Goal: Information Seeking & Learning: Learn about a topic

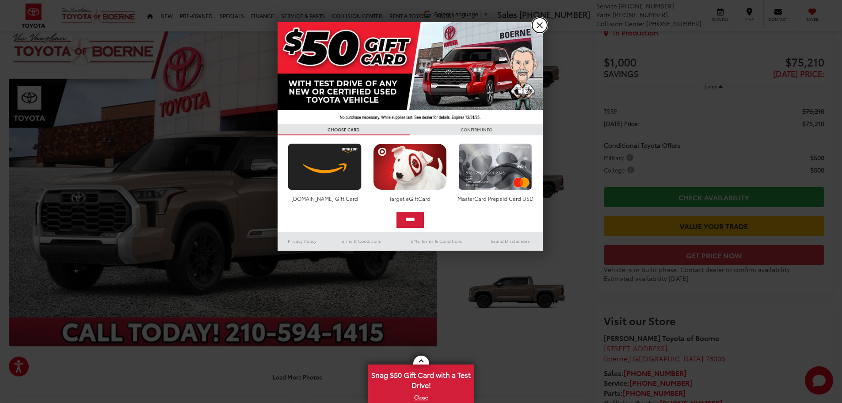
click at [540, 21] on link "X" at bounding box center [539, 25] width 15 height 15
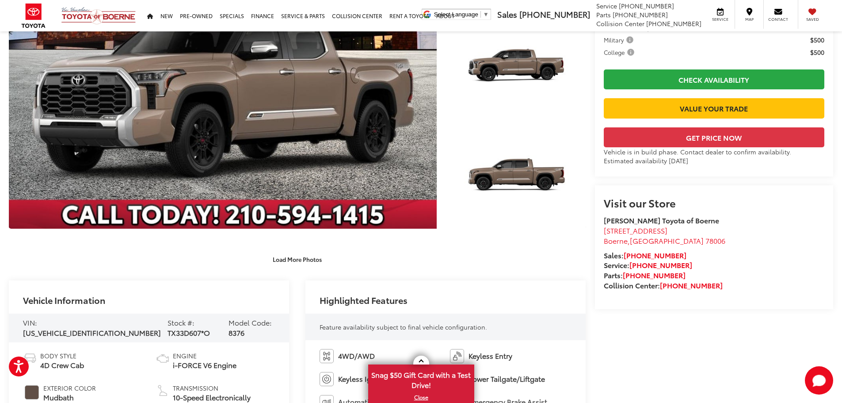
scroll to position [177, 0]
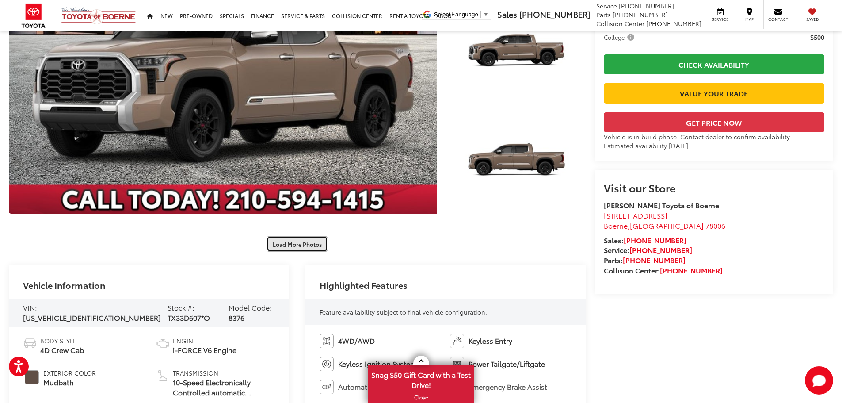
click at [295, 250] on button "Load More Photos" at bounding box center [297, 243] width 61 height 15
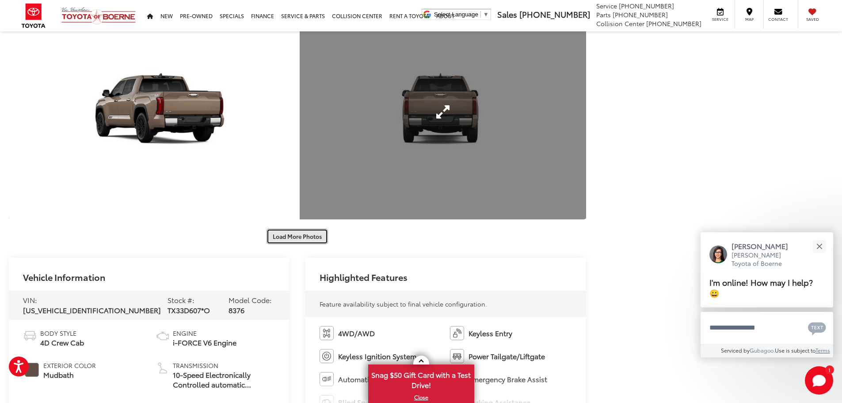
scroll to position [619, 0]
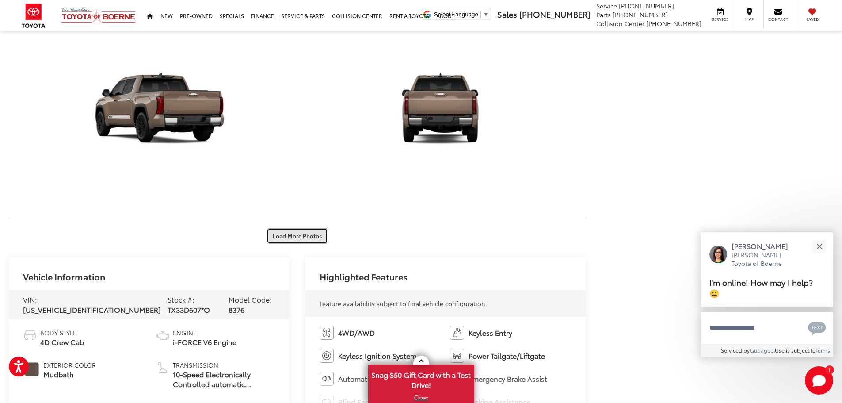
click at [305, 240] on button "Load More Photos" at bounding box center [297, 235] width 61 height 15
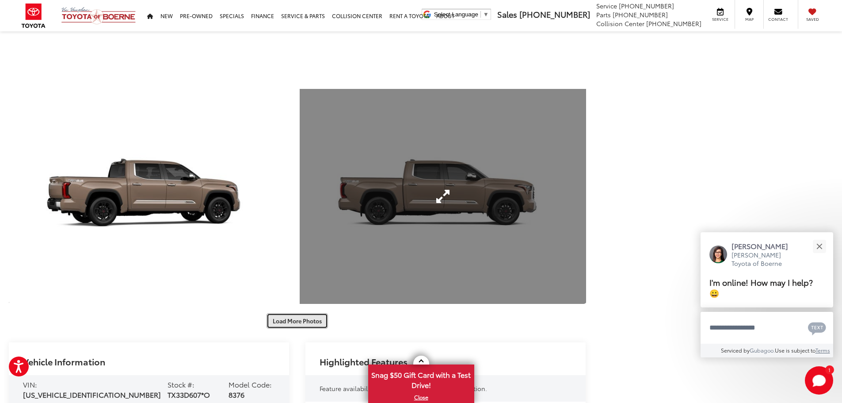
scroll to position [1017, 0]
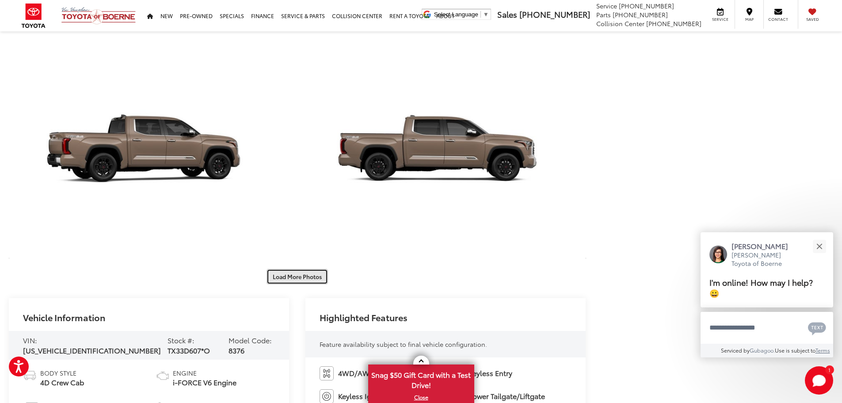
click at [303, 271] on button "Load More Photos" at bounding box center [297, 276] width 61 height 15
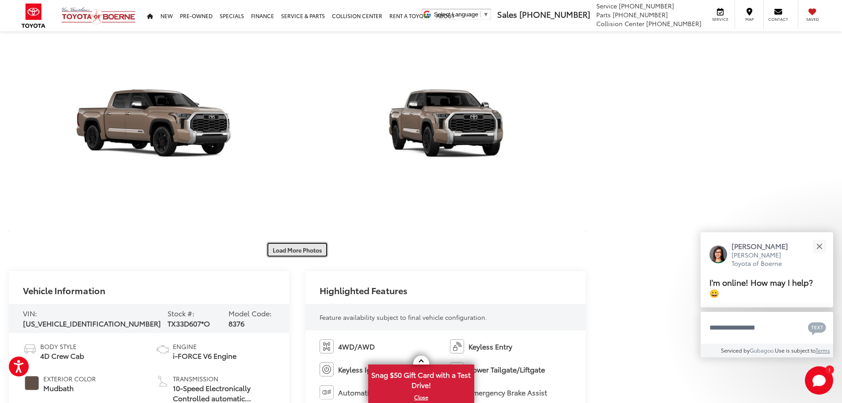
scroll to position [1547, 0]
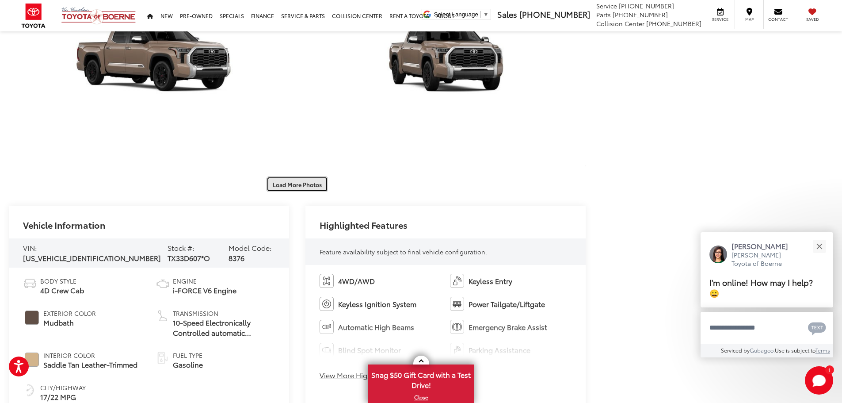
click at [305, 185] on button "Load More Photos" at bounding box center [297, 183] width 61 height 15
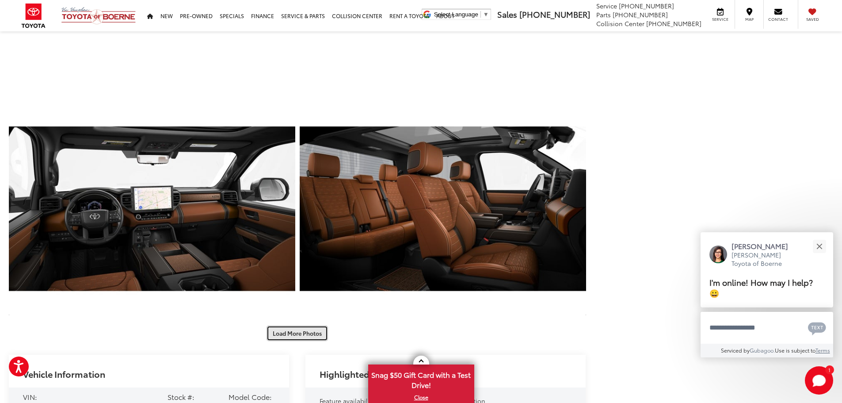
scroll to position [1857, 0]
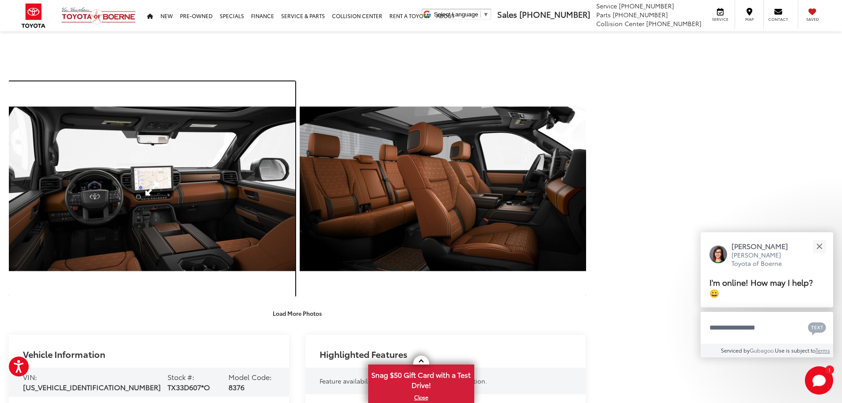
click at [150, 188] on link "Expand Photo 18" at bounding box center [152, 188] width 286 height 215
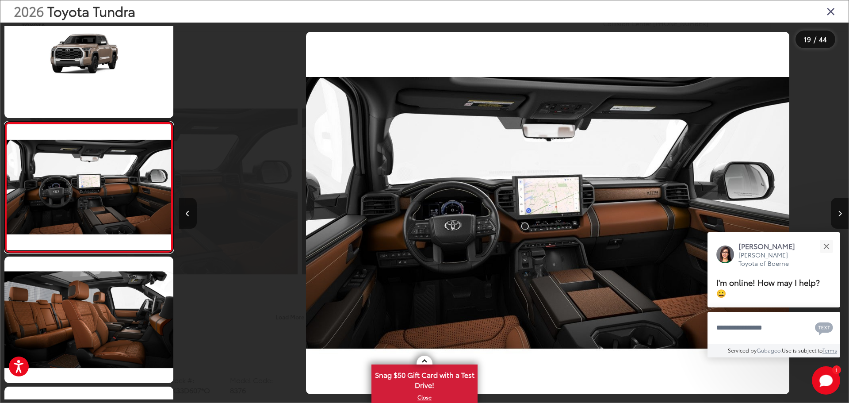
scroll to position [0, 12050]
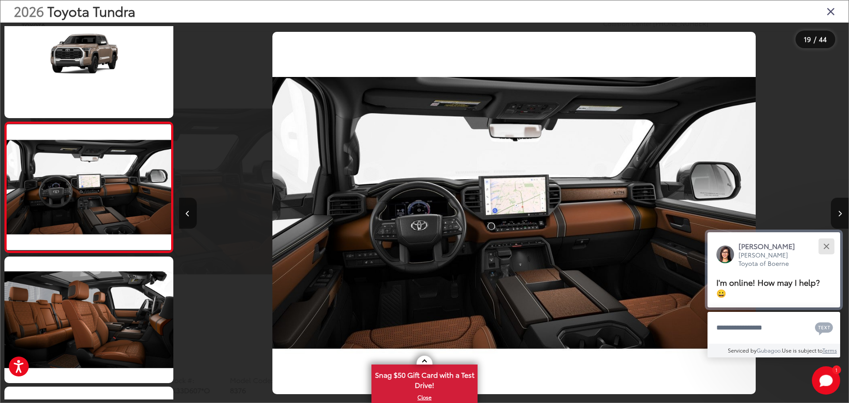
click at [827, 245] on button "Close" at bounding box center [825, 245] width 19 height 19
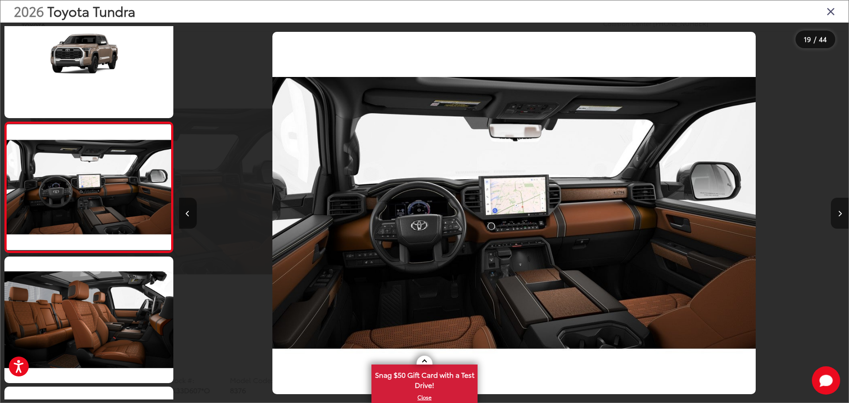
click at [832, 210] on button "Next image" at bounding box center [840, 213] width 18 height 31
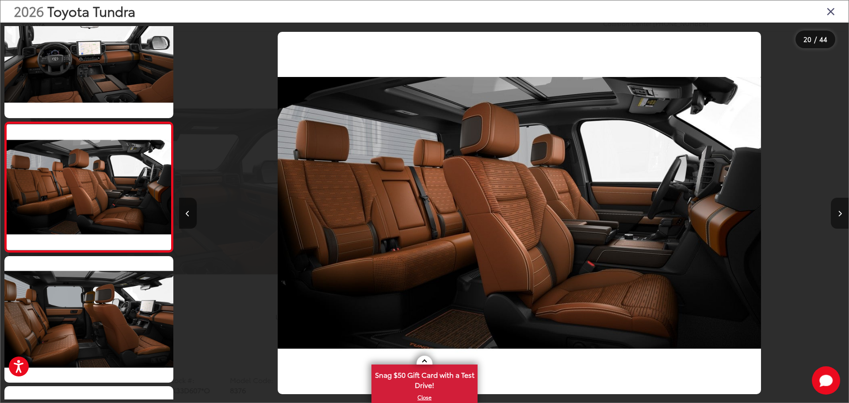
scroll to position [0, 12719]
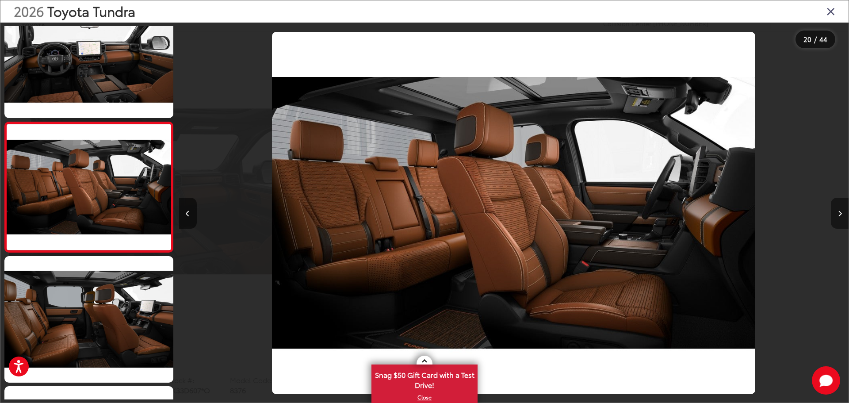
click at [842, 215] on button "Next image" at bounding box center [840, 213] width 18 height 31
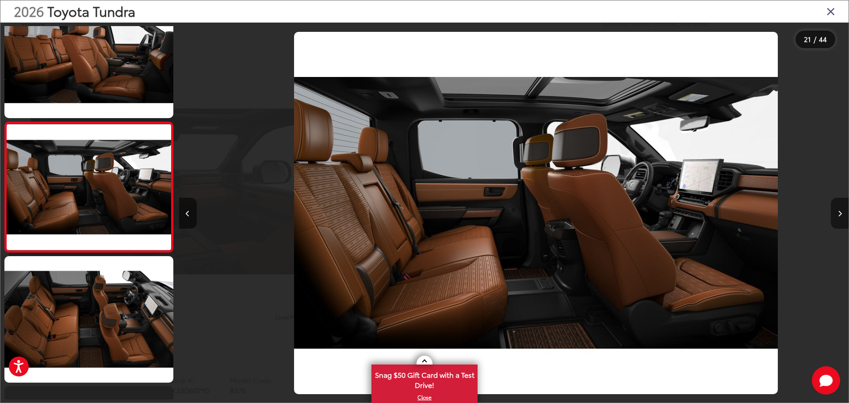
scroll to position [0, 13389]
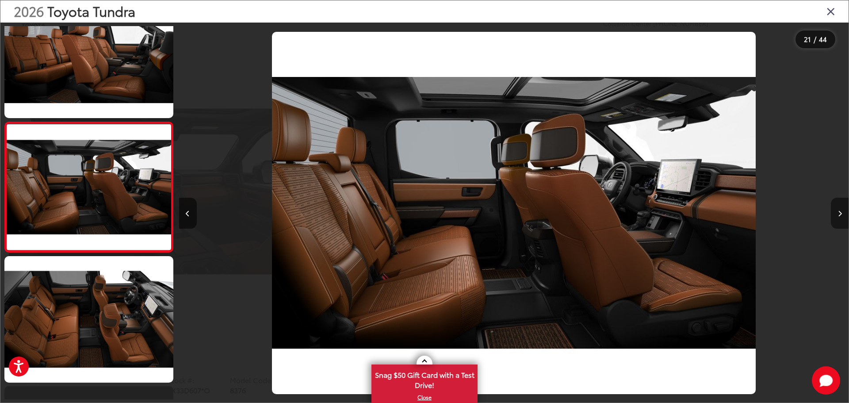
click at [836, 214] on button "Next image" at bounding box center [840, 213] width 18 height 31
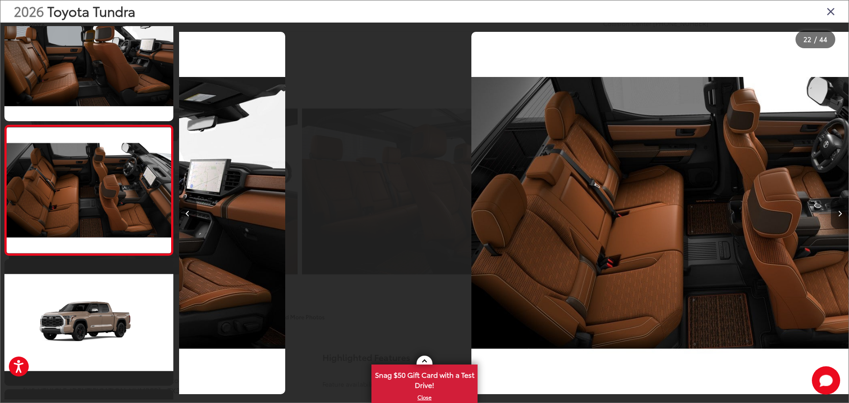
scroll to position [2636, 0]
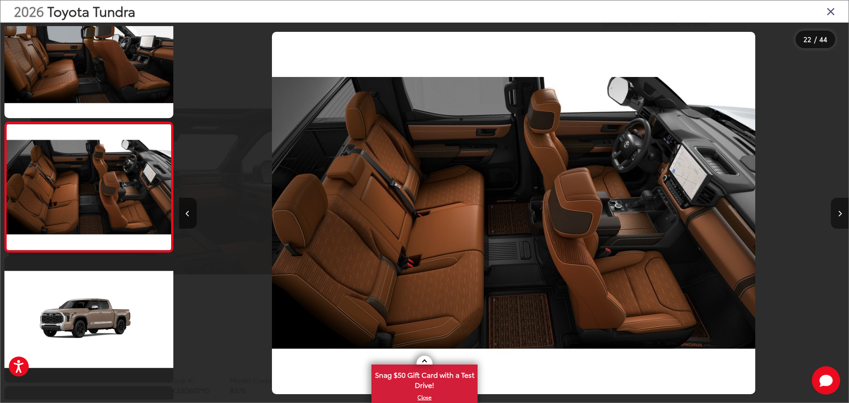
click at [836, 214] on button "Next image" at bounding box center [840, 213] width 18 height 31
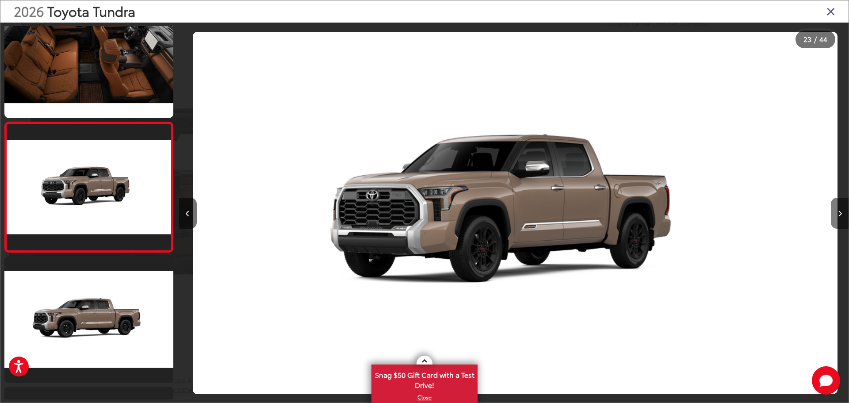
scroll to position [0, 14728]
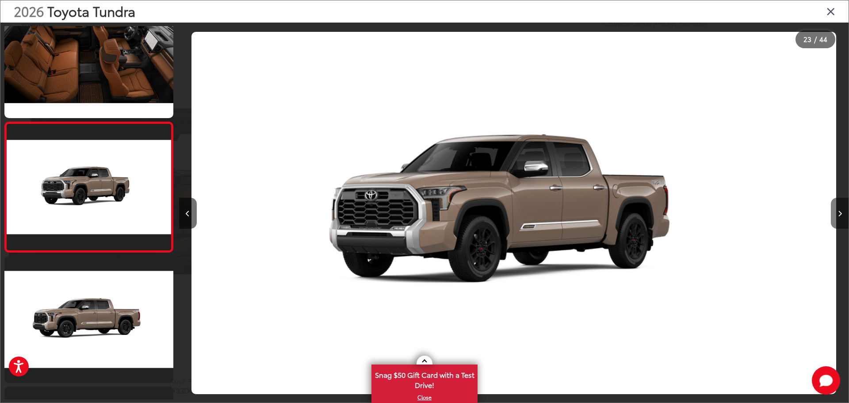
click at [837, 214] on button "Next image" at bounding box center [840, 213] width 18 height 31
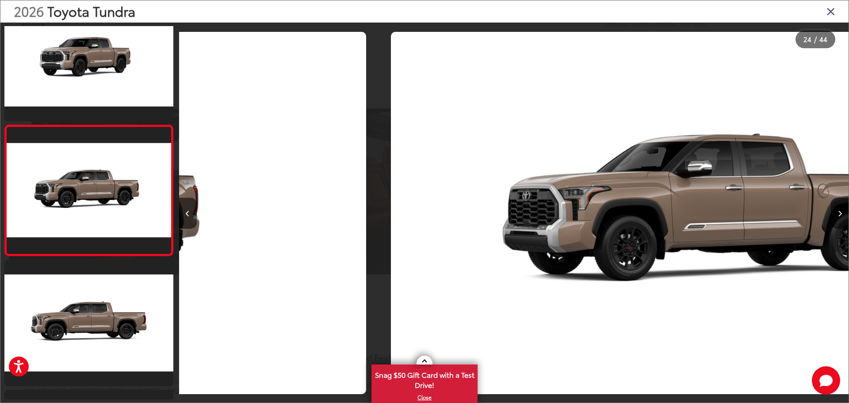
scroll to position [2896, 0]
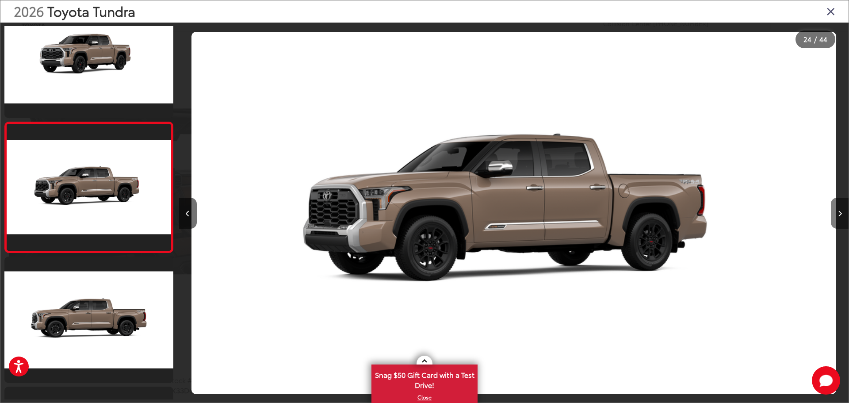
click at [838, 214] on icon "Next image" at bounding box center [840, 213] width 4 height 6
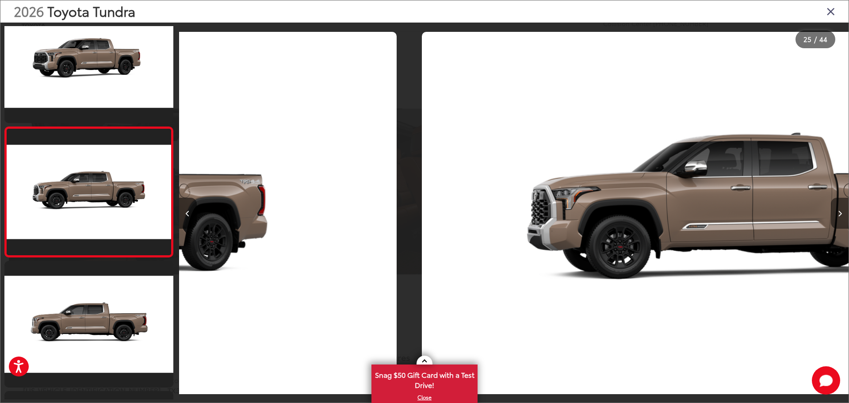
scroll to position [0, 0]
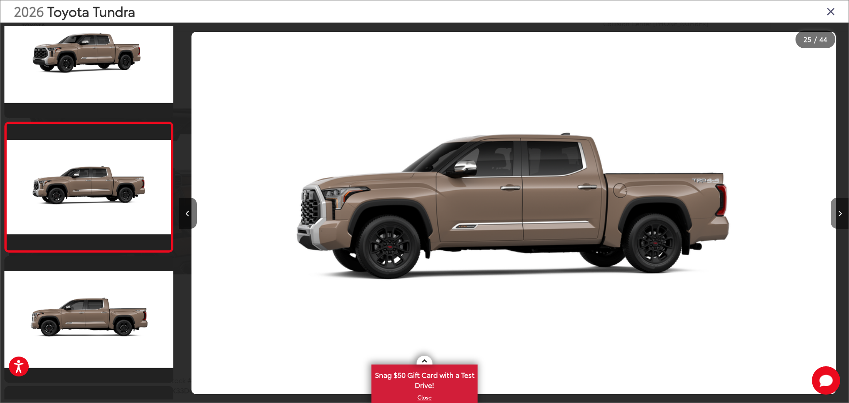
click at [834, 213] on button "Next image" at bounding box center [840, 213] width 18 height 31
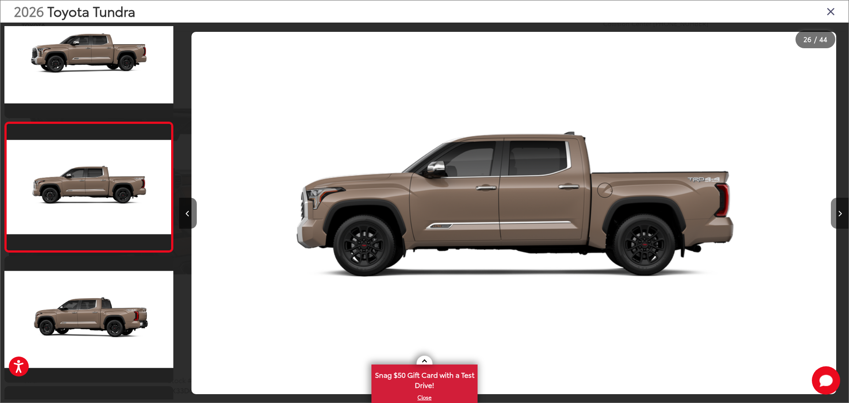
click at [831, 213] on button "Next image" at bounding box center [840, 213] width 18 height 31
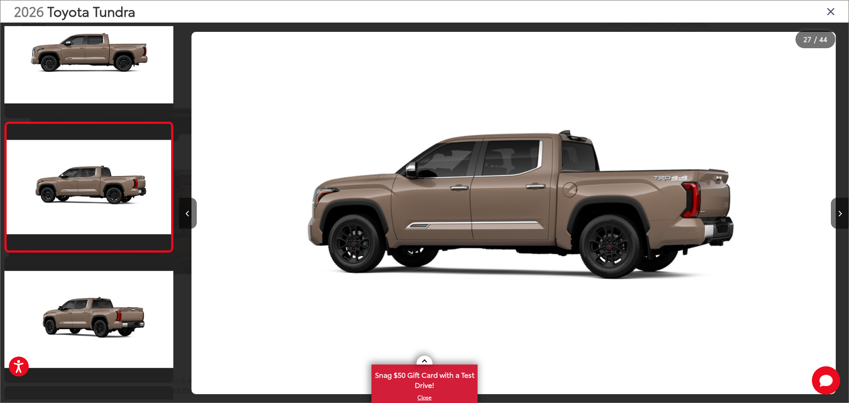
click at [828, 214] on div at bounding box center [765, 213] width 168 height 381
click at [835, 211] on button "Next image" at bounding box center [840, 213] width 18 height 31
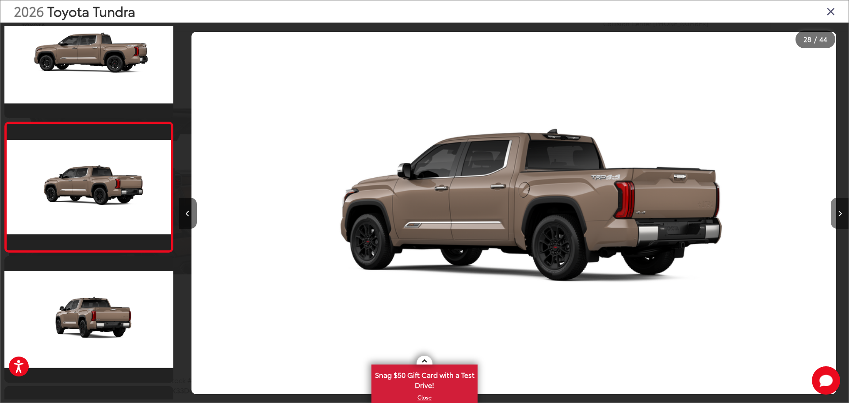
click at [834, 211] on button "Next image" at bounding box center [840, 213] width 18 height 31
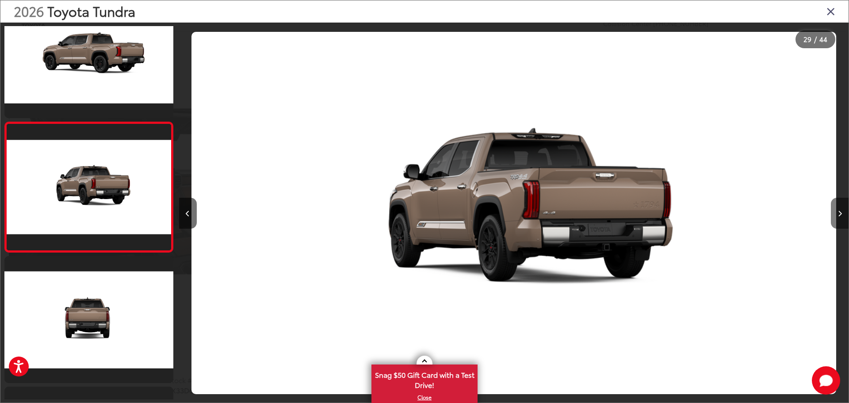
click at [842, 211] on button "Next image" at bounding box center [840, 213] width 18 height 31
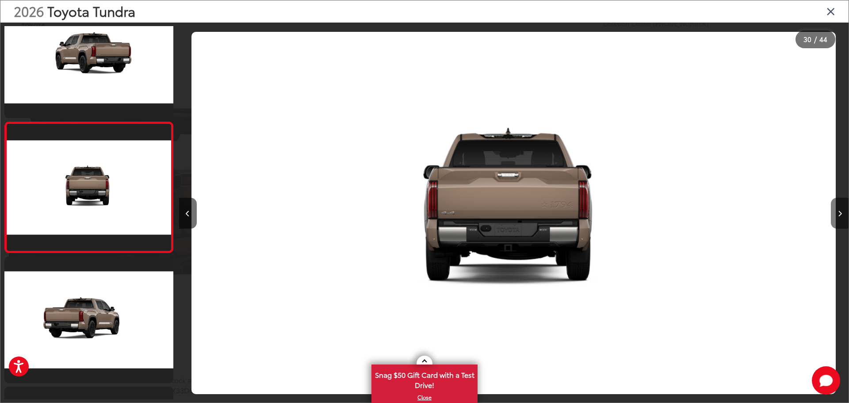
click at [842, 211] on button "Next image" at bounding box center [840, 213] width 18 height 31
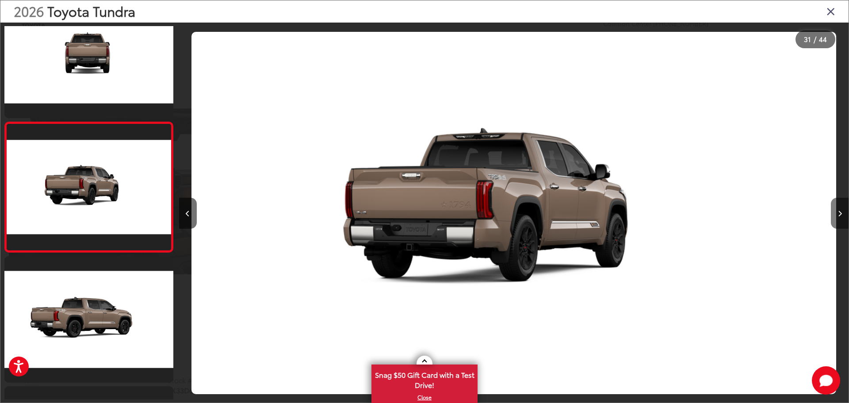
click at [842, 211] on button "Next image" at bounding box center [840, 213] width 18 height 31
